Goal: Find specific page/section

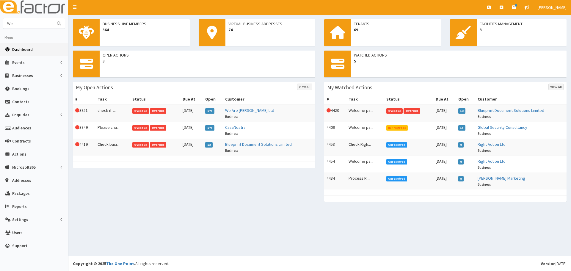
type input "W"
type input "webce"
click at [53, 18] on button "submit" at bounding box center [59, 23] width 12 height 10
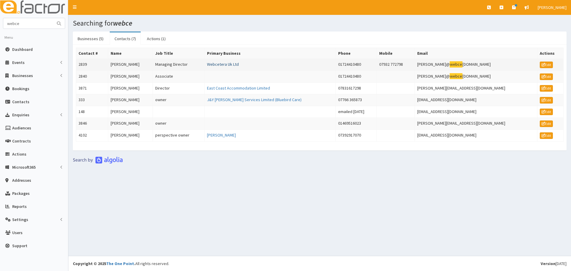
click at [239, 65] on link "Webcetera Uk Ltd" at bounding box center [223, 64] width 32 height 5
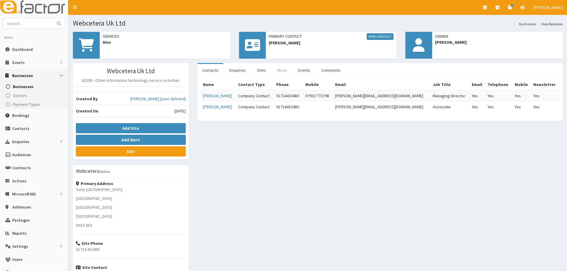
click at [278, 72] on link "Hives" at bounding box center [281, 70] width 19 height 12
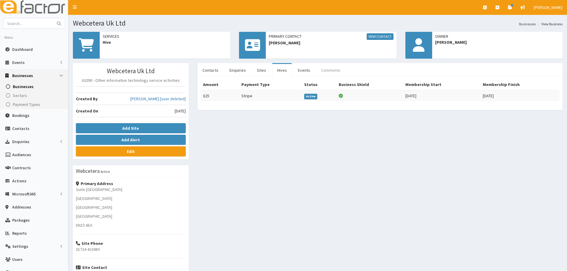
click at [323, 73] on link "Comments" at bounding box center [330, 70] width 29 height 12
